Goal: Transaction & Acquisition: Purchase product/service

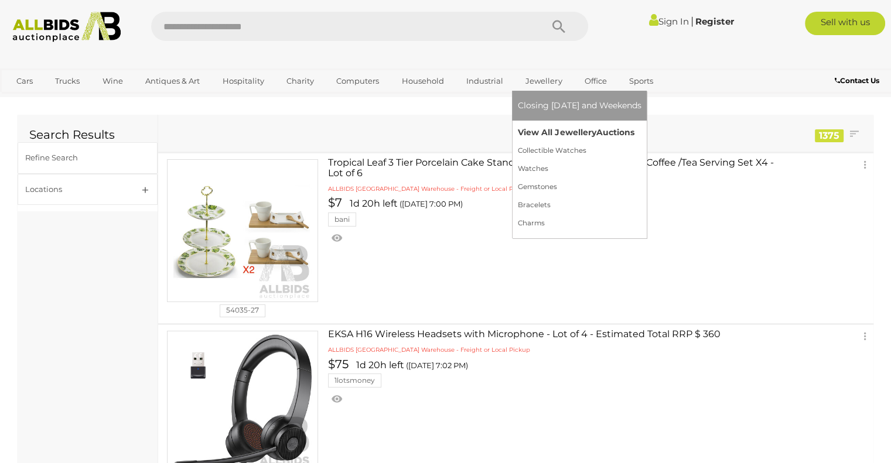
click at [544, 129] on link "View All Jewellery Auctions" at bounding box center [579, 133] width 123 height 18
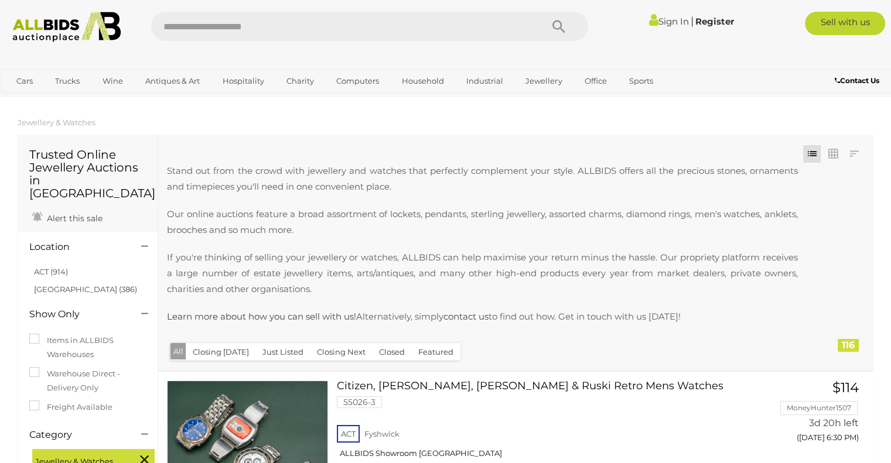
drag, startPoint x: 668, startPoint y: 11, endPoint x: 597, endPoint y: 198, distance: 200.1
click at [597, 198] on div "Stand out from the crowd with jewellery and watches that perfectly complement y…" at bounding box center [487, 251] width 640 height 176
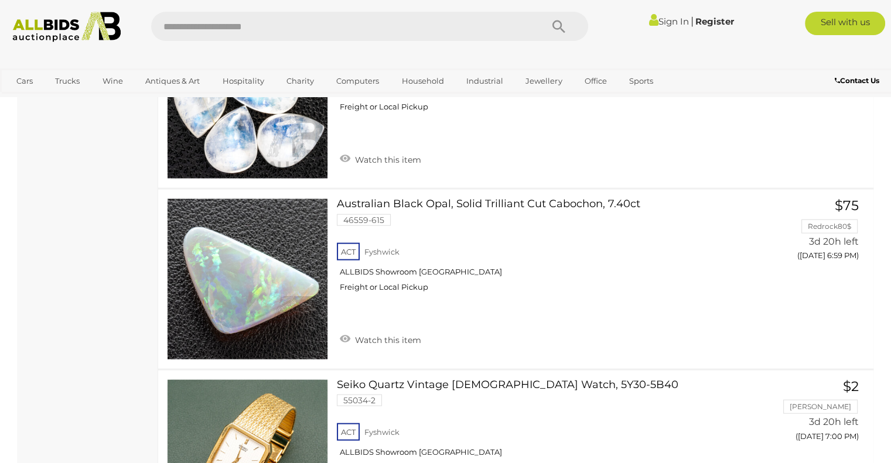
scroll to position [7077, 0]
